Goal: Information Seeking & Learning: Learn about a topic

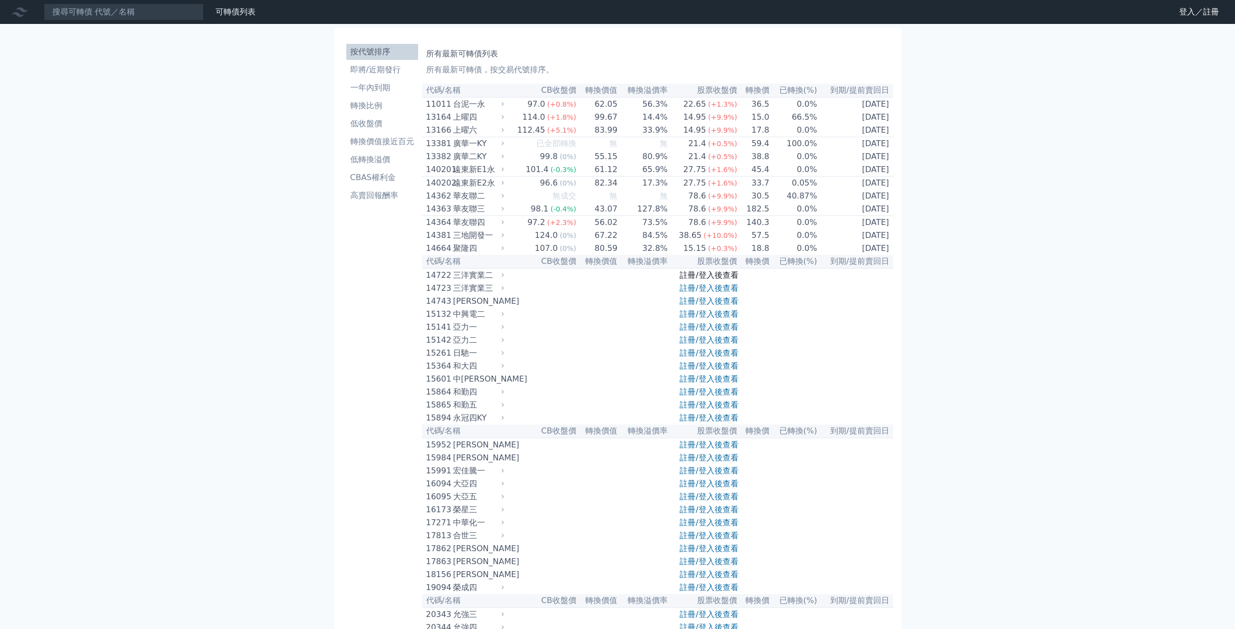
click at [700, 280] on link "註冊/登入後查看" at bounding box center [709, 274] width 58 height 9
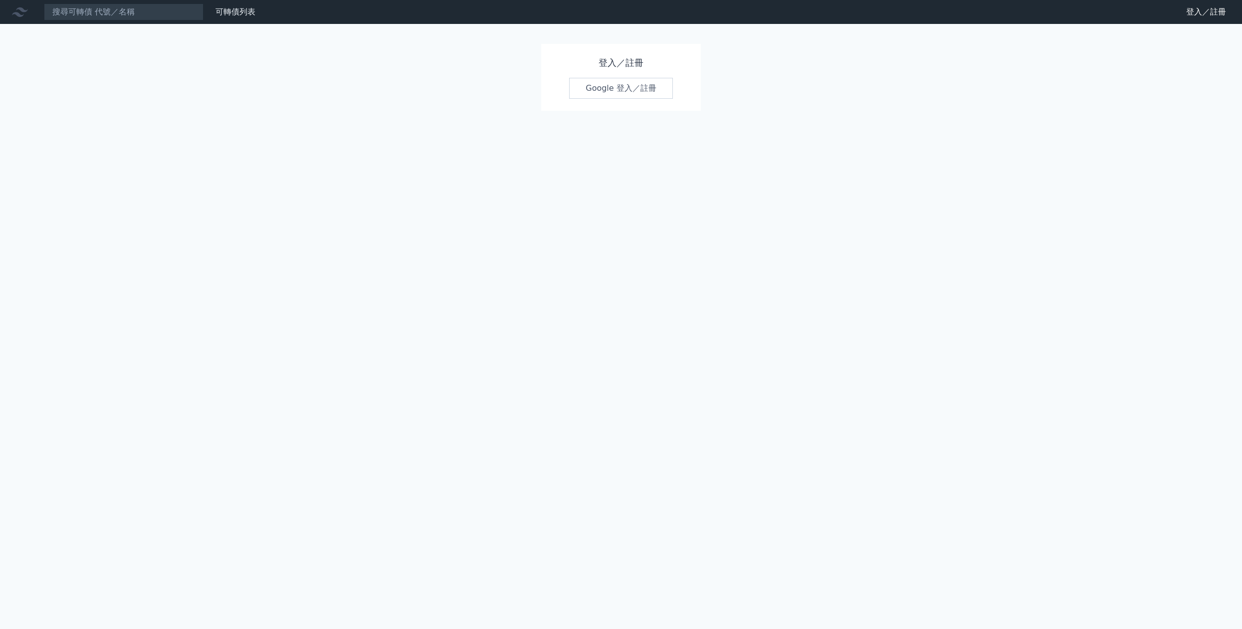
click at [620, 86] on link "Google 登入／註冊" at bounding box center [621, 88] width 104 height 21
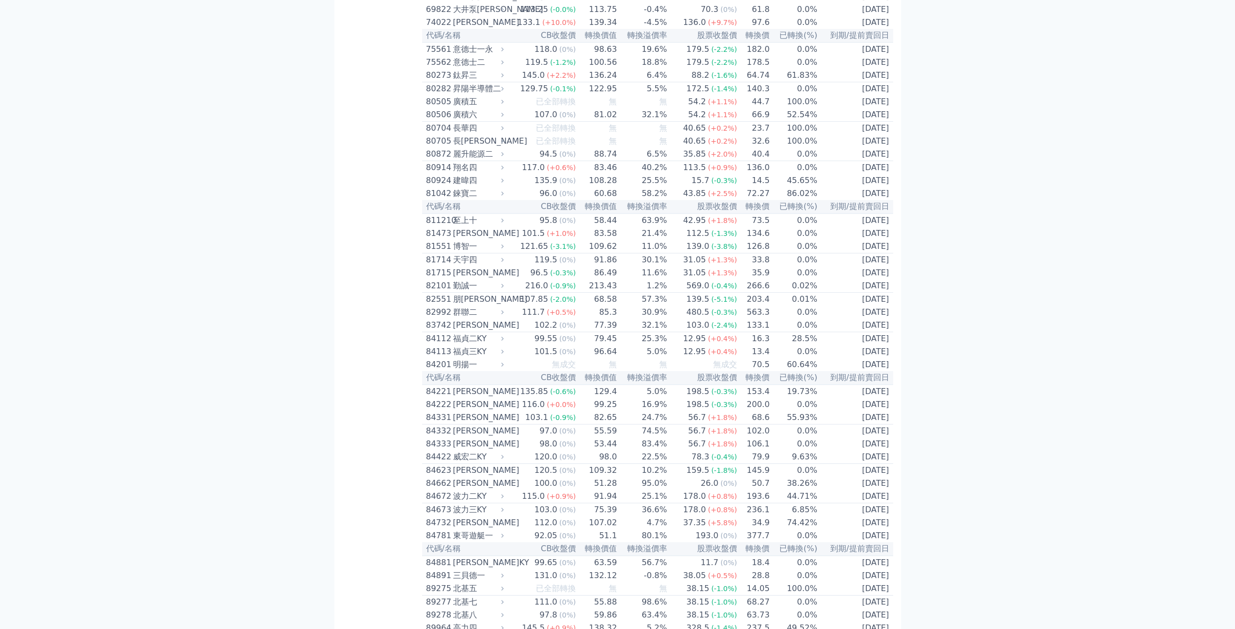
scroll to position [5040, 0]
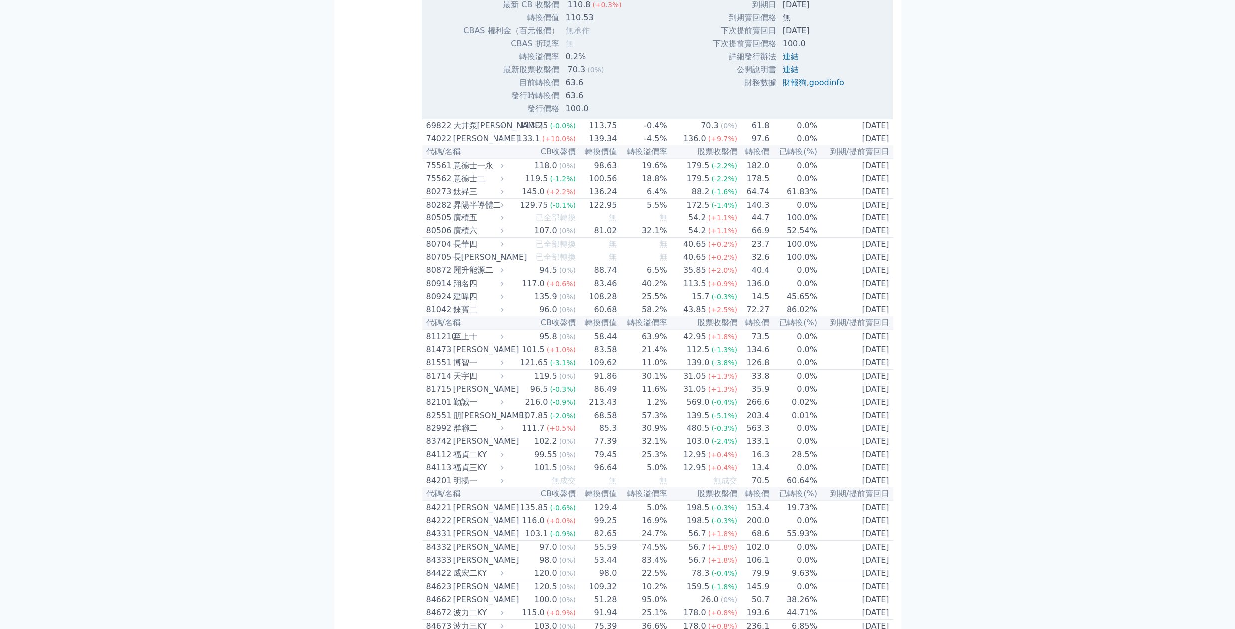
scroll to position [5239, 0]
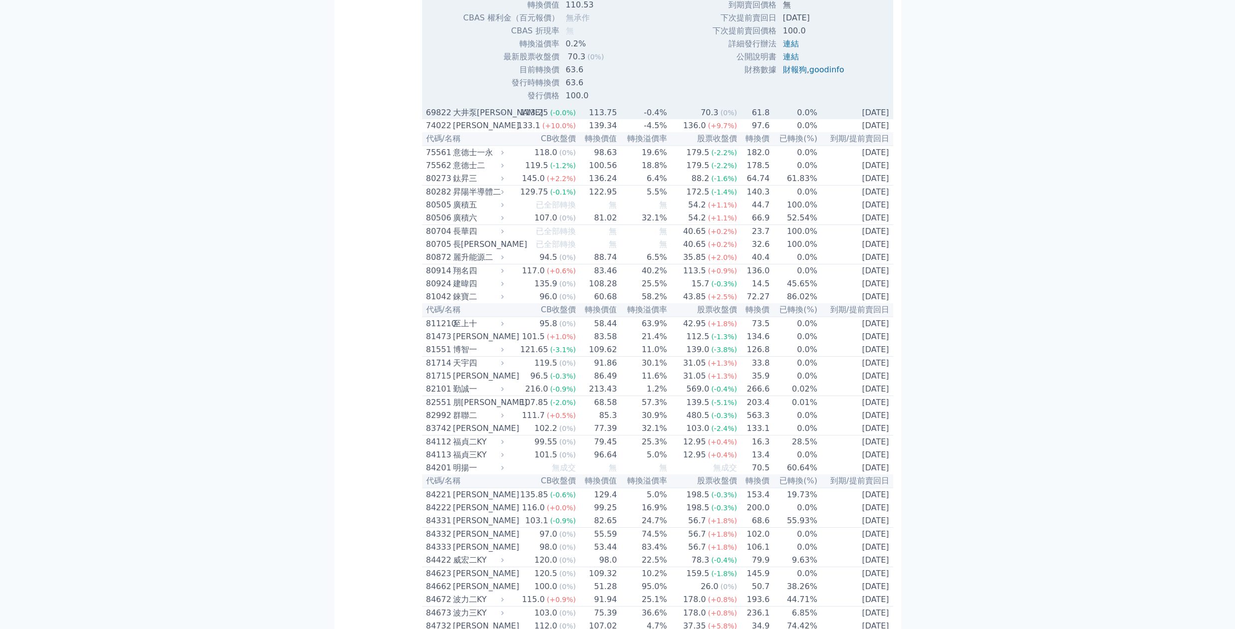
click at [513, 119] on td "113.25 (-0.0%)" at bounding box center [541, 112] width 70 height 13
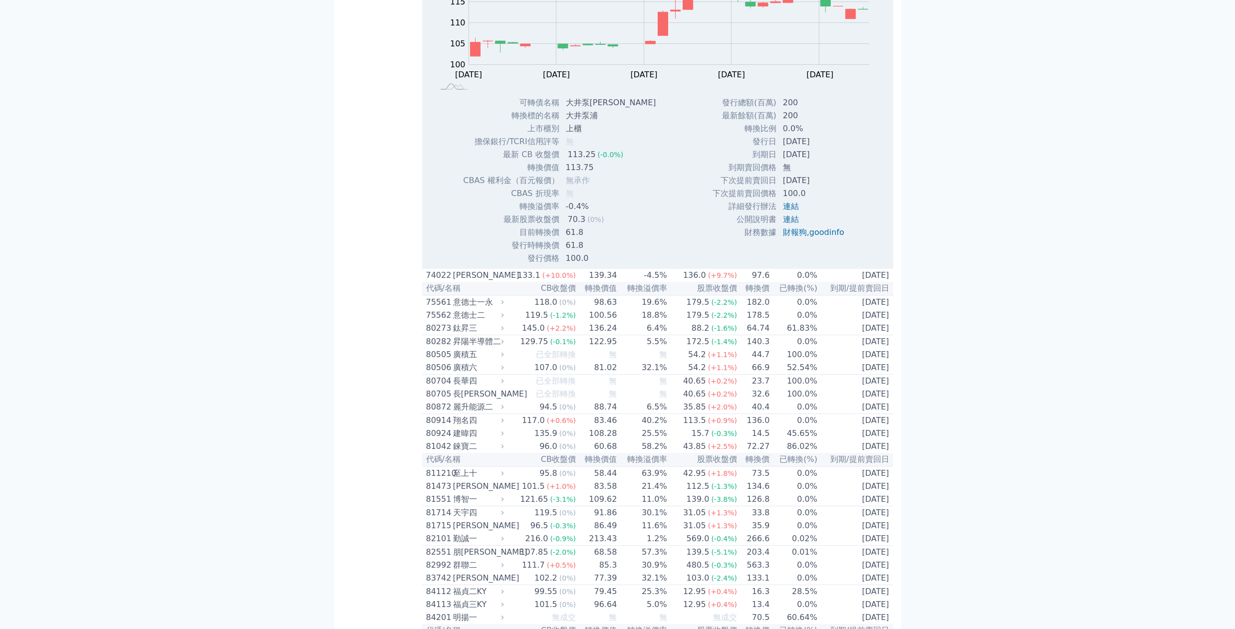
scroll to position [5389, 0]
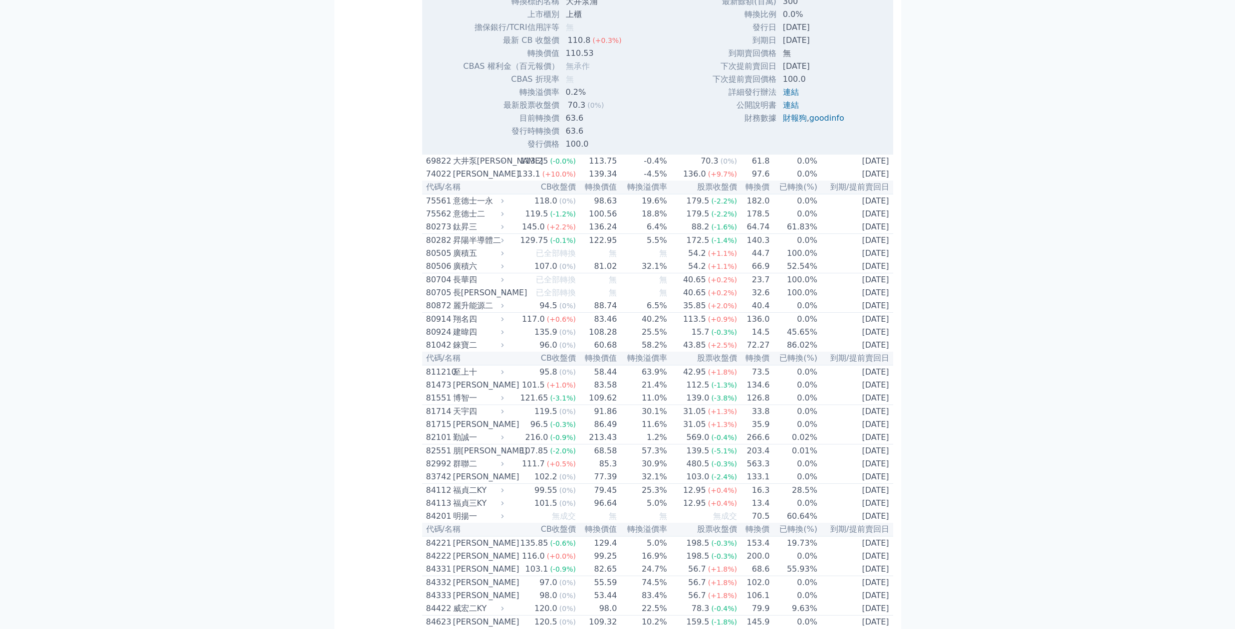
scroll to position [5190, 0]
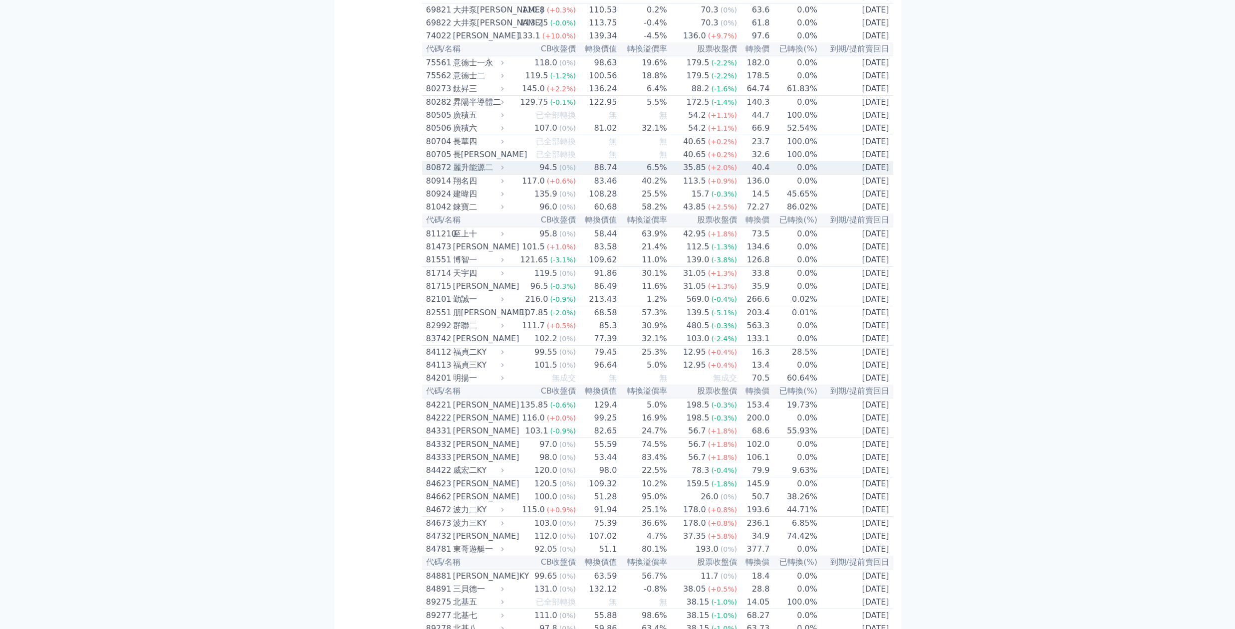
scroll to position [4990, 0]
